Goal: Check status: Check status

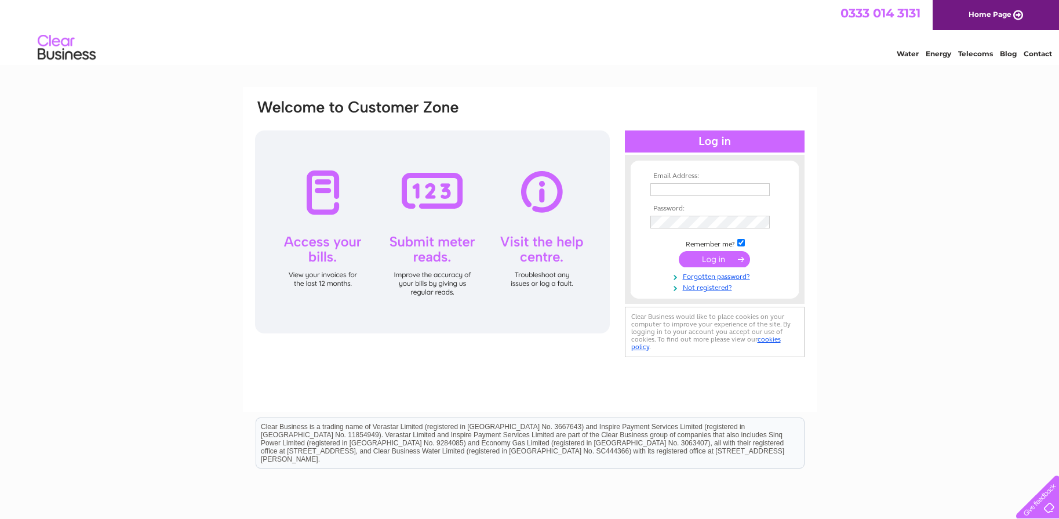
type input "[EMAIL_ADDRESS][DOMAIN_NAME]"
click at [710, 260] on input "submit" at bounding box center [714, 259] width 71 height 16
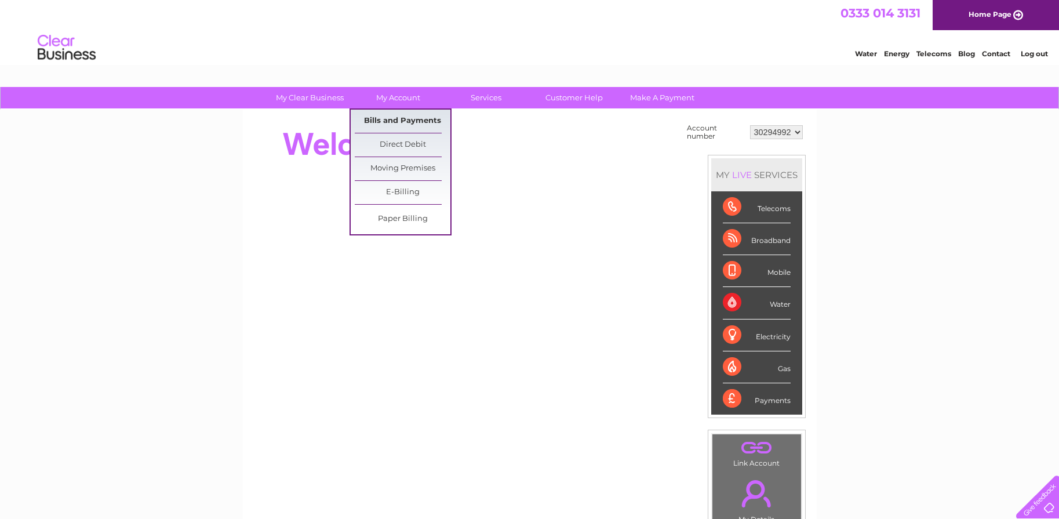
click at [399, 125] on link "Bills and Payments" at bounding box center [403, 121] width 96 height 23
click at [398, 119] on link "Bills and Payments" at bounding box center [403, 121] width 96 height 23
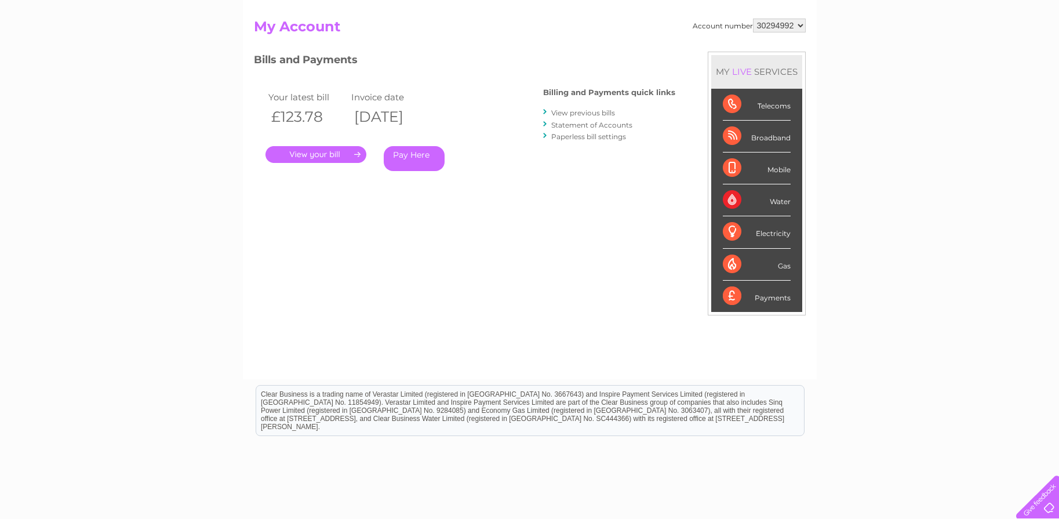
scroll to position [116, 0]
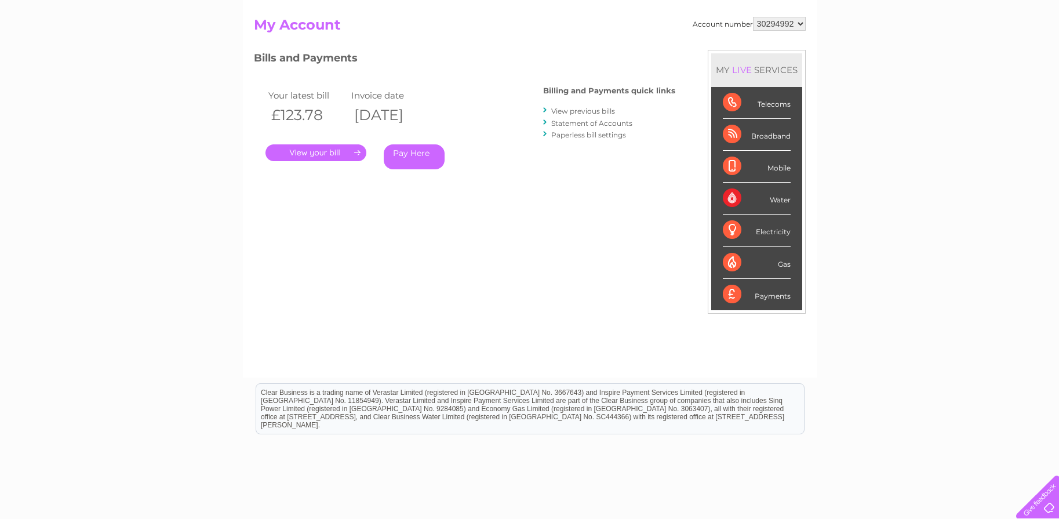
click at [730, 132] on div "Broadband" at bounding box center [757, 135] width 68 height 32
click at [761, 136] on div "Broadband" at bounding box center [757, 135] width 68 height 32
click at [295, 153] on link "." at bounding box center [316, 152] width 101 height 17
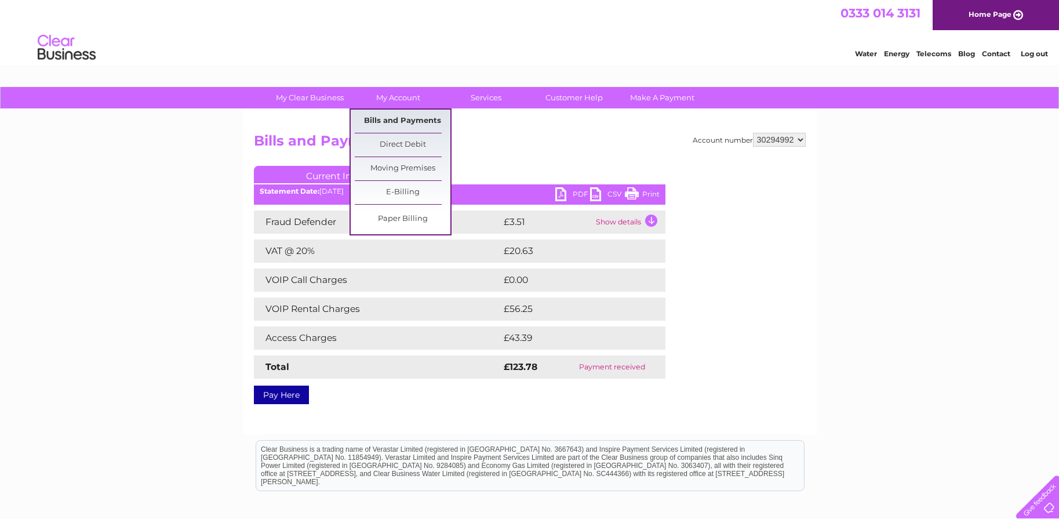
click at [384, 122] on link "Bills and Payments" at bounding box center [403, 121] width 96 height 23
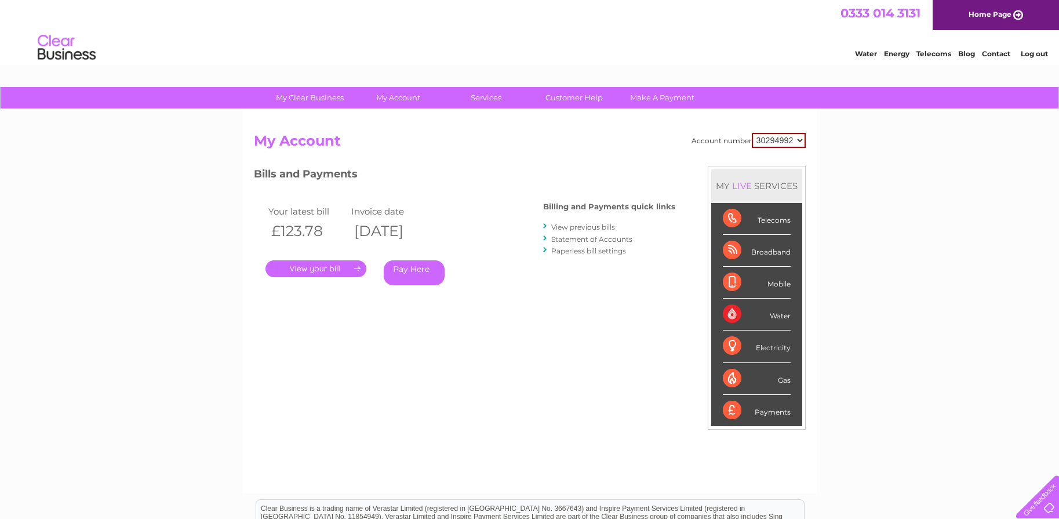
click at [588, 235] on link "Statement of Accounts" at bounding box center [591, 239] width 81 height 9
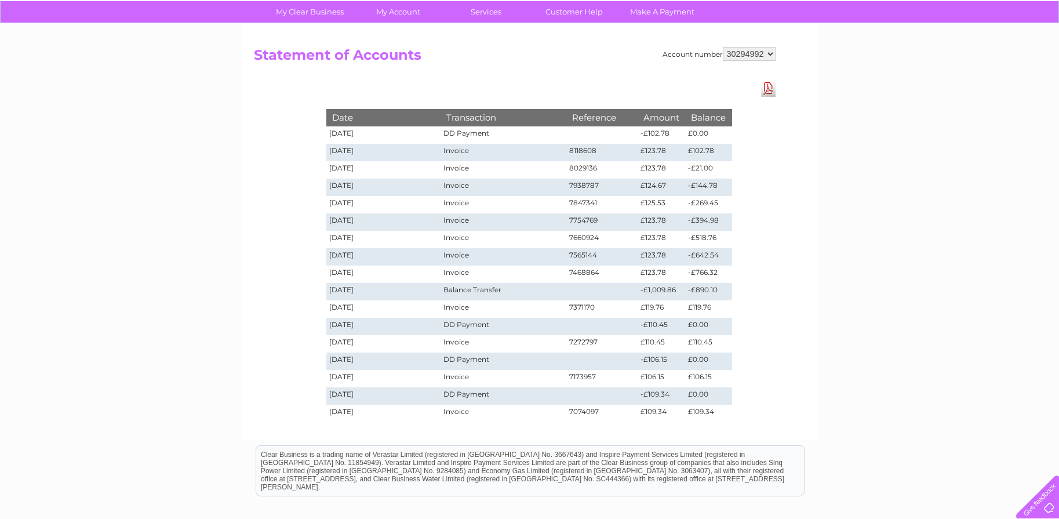
scroll to position [116, 0]
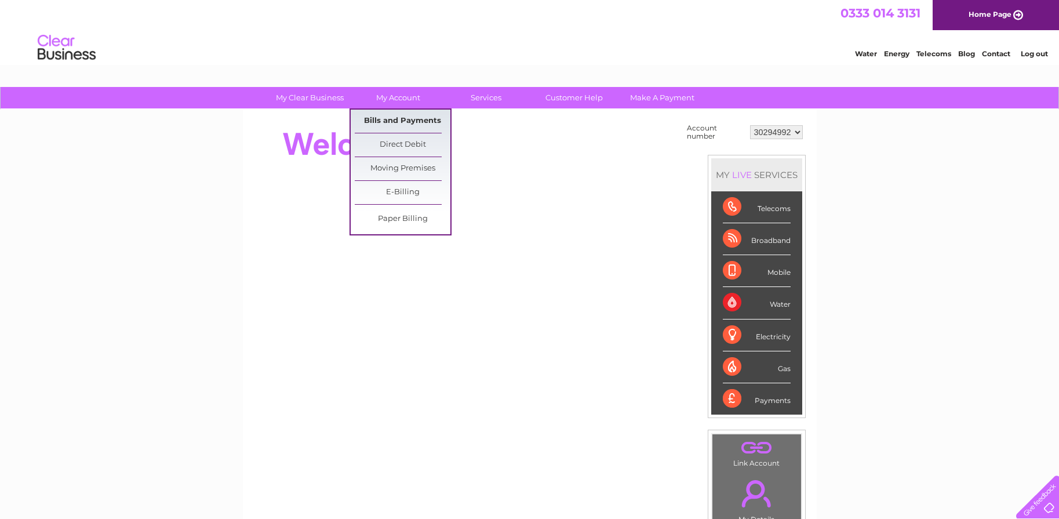
click at [401, 117] on link "Bills and Payments" at bounding box center [403, 121] width 96 height 23
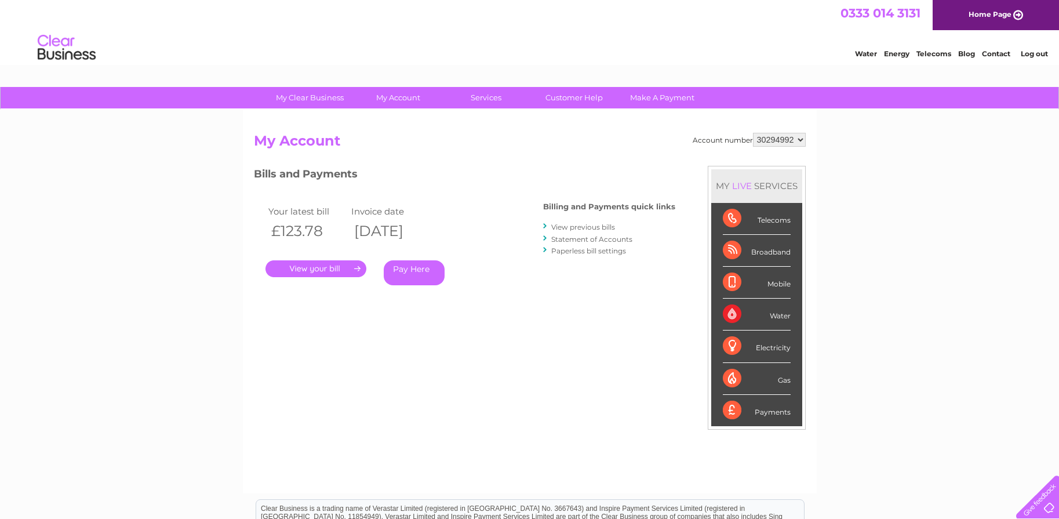
click at [570, 239] on link "Statement of Accounts" at bounding box center [591, 239] width 81 height 9
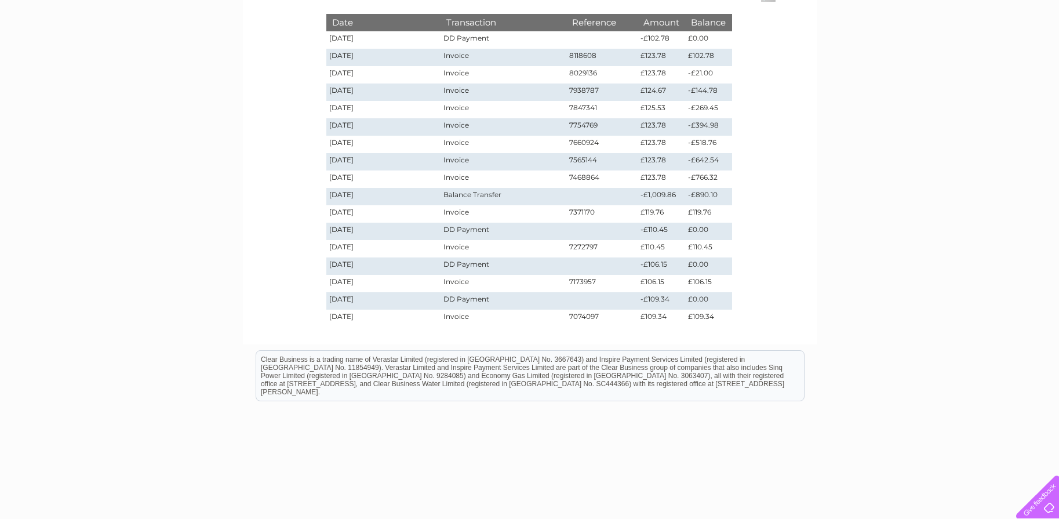
scroll to position [213, 0]
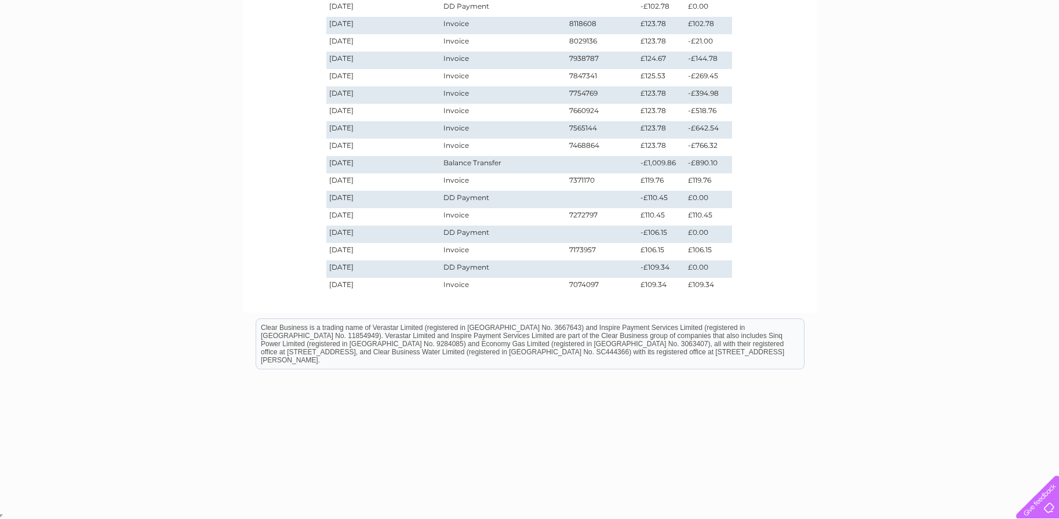
click at [588, 146] on td "7468864" at bounding box center [602, 147] width 72 height 17
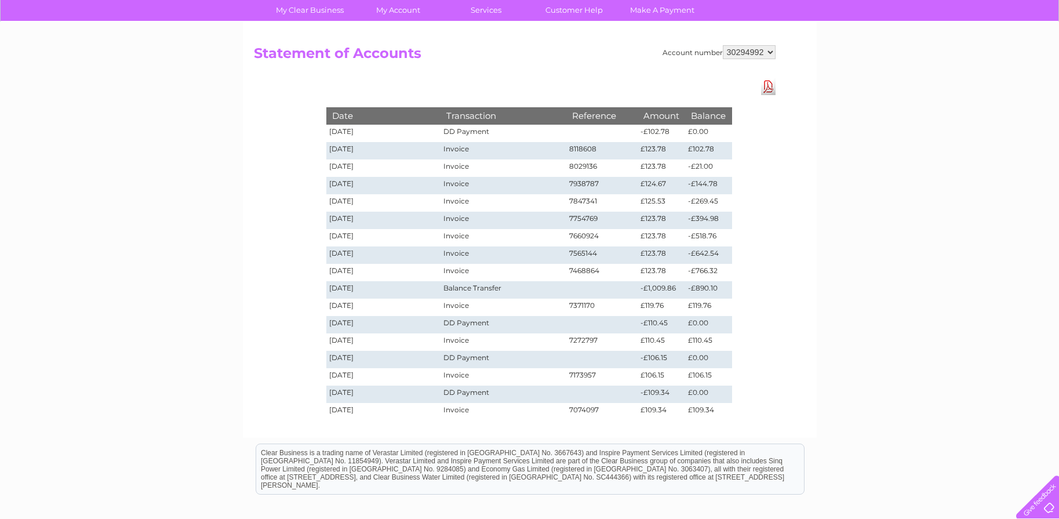
scroll to position [39, 0]
